Goal: Information Seeking & Learning: Find specific fact

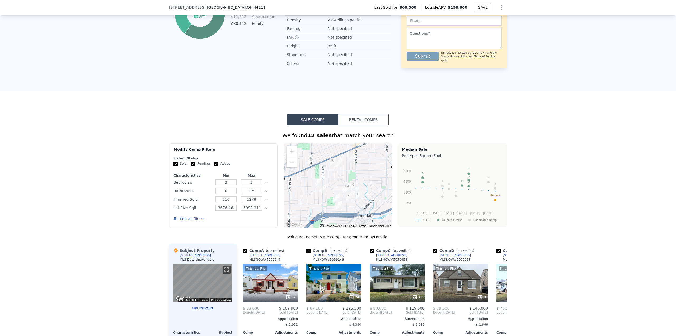
scroll to position [315, 0]
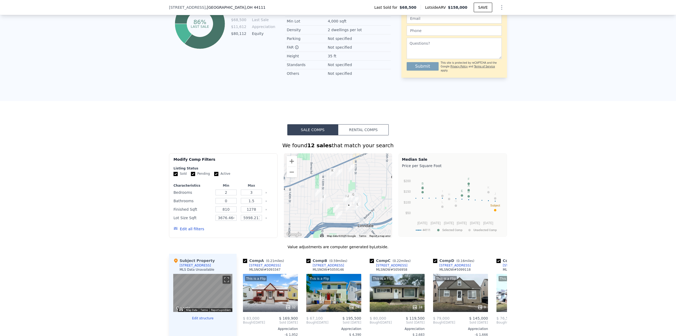
click at [253, 5] on div "[STREET_ADDRESS] Last Sold for $68,500 Lotside ARV $158,000 SAVE" at bounding box center [338, 7] width 338 height 15
click at [241, 7] on div "[STREET_ADDRESS] Last Sold for $68,500 Lotside ARV $158,000 SAVE" at bounding box center [338, 7] width 338 height 15
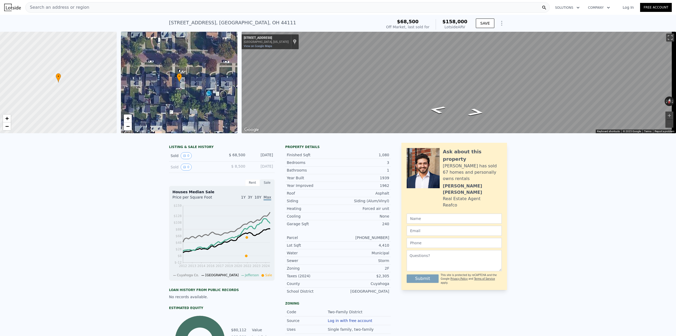
scroll to position [0, 0]
click at [145, 4] on div "Search an address or region" at bounding box center [287, 7] width 524 height 11
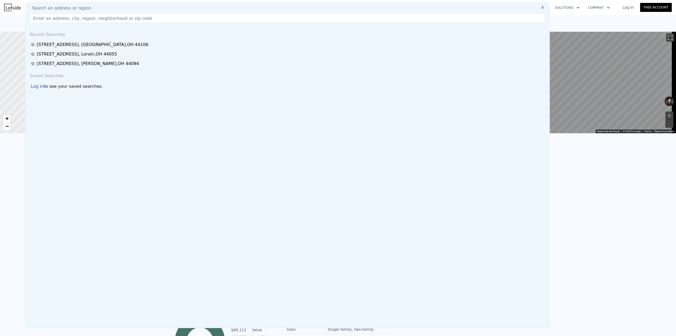
click at [145, 4] on div "Search an address or region Recent Searches [STREET_ADDRESS] [STREET_ADDRESS] […" at bounding box center [287, 165] width 524 height 326
click at [143, 7] on div "Search an address or region" at bounding box center [288, 8] width 520 height 6
click at [138, 17] on input "text" at bounding box center [287, 18] width 515 height 10
paste input "[STREET_ADDRESS][PERSON_NAME]"
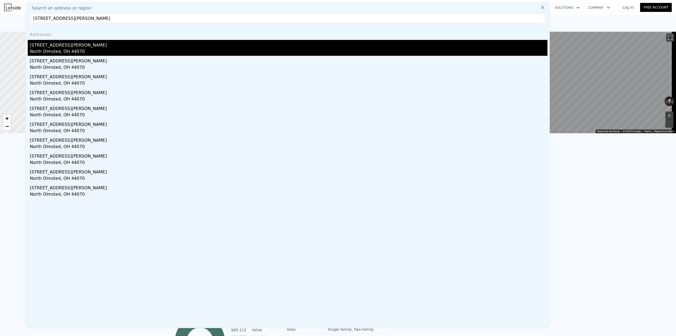
type input "[STREET_ADDRESS][PERSON_NAME]"
click at [67, 46] on div "[STREET_ADDRESS][PERSON_NAME]" at bounding box center [289, 44] width 518 height 8
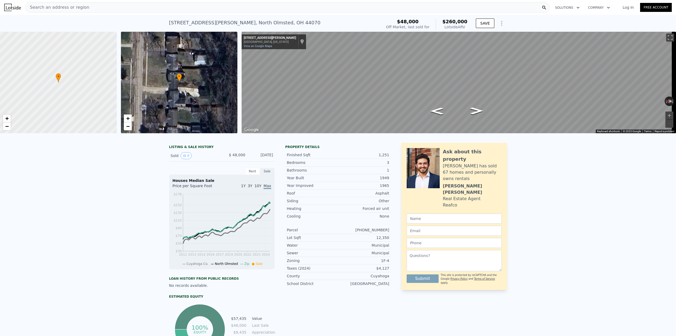
click at [105, 7] on div "Search an address or region" at bounding box center [287, 7] width 524 height 11
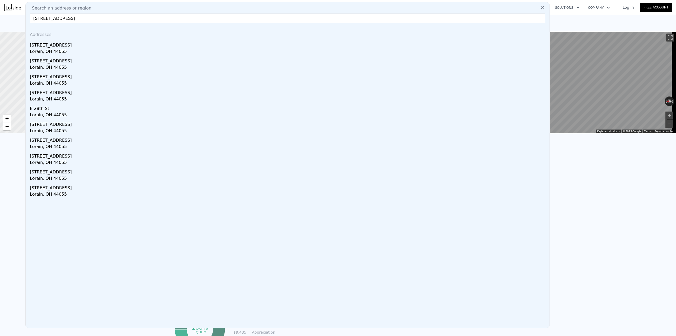
type input "[STREET_ADDRESS]"
click at [74, 44] on div "[STREET_ADDRESS]" at bounding box center [289, 44] width 518 height 8
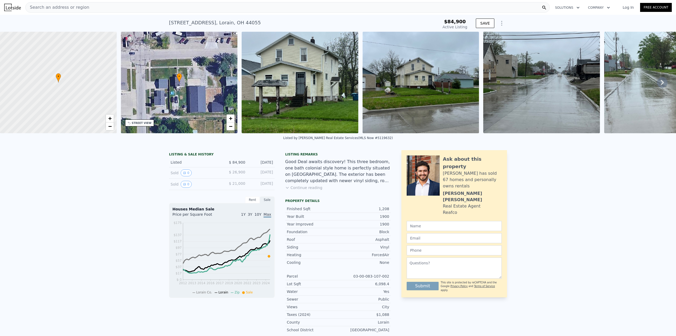
click at [168, 5] on div "Search an address or region" at bounding box center [287, 7] width 524 height 11
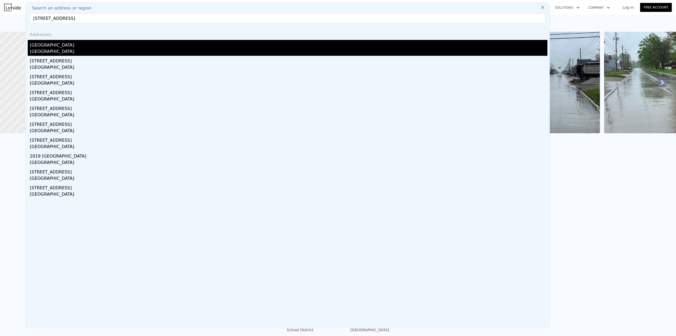
type input "[STREET_ADDRESS]"
click at [80, 48] on div "[GEOGRAPHIC_DATA]" at bounding box center [289, 51] width 518 height 7
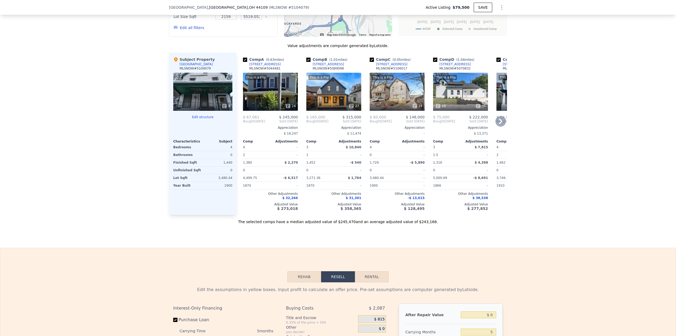
scroll to position [552, 0]
click at [421, 238] on div "Sale Comps Rental Comps We found 12 sales that match your search Listings provi…" at bounding box center [338, 70] width 676 height 353
